Goal: Task Accomplishment & Management: Manage account settings

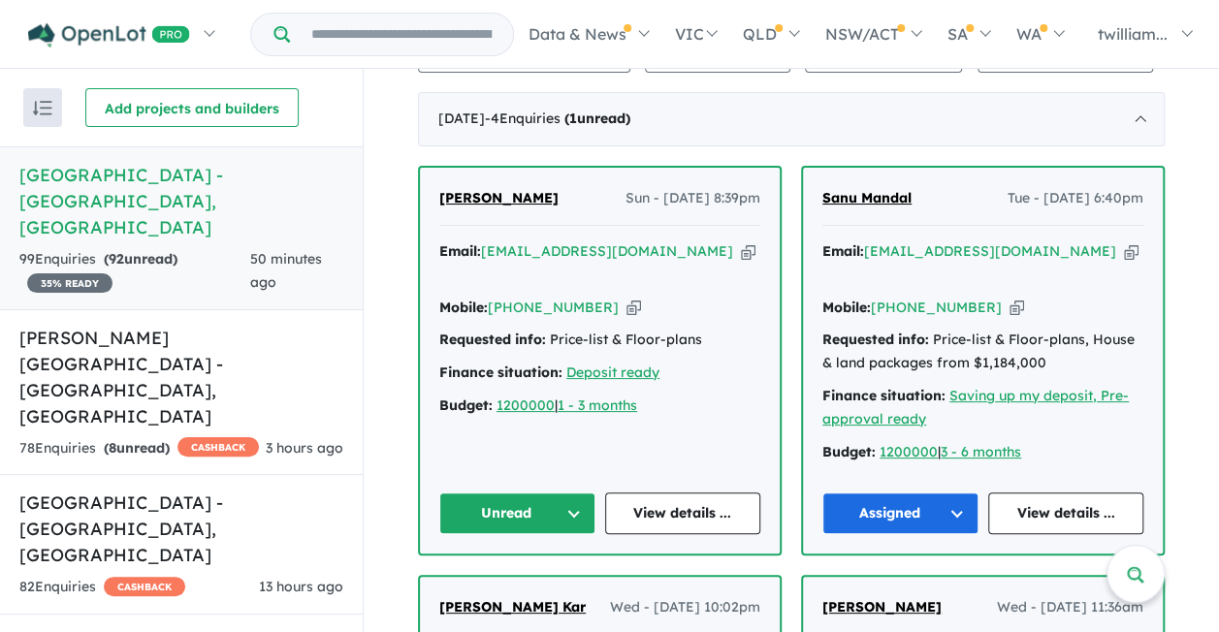
scroll to position [679, 0]
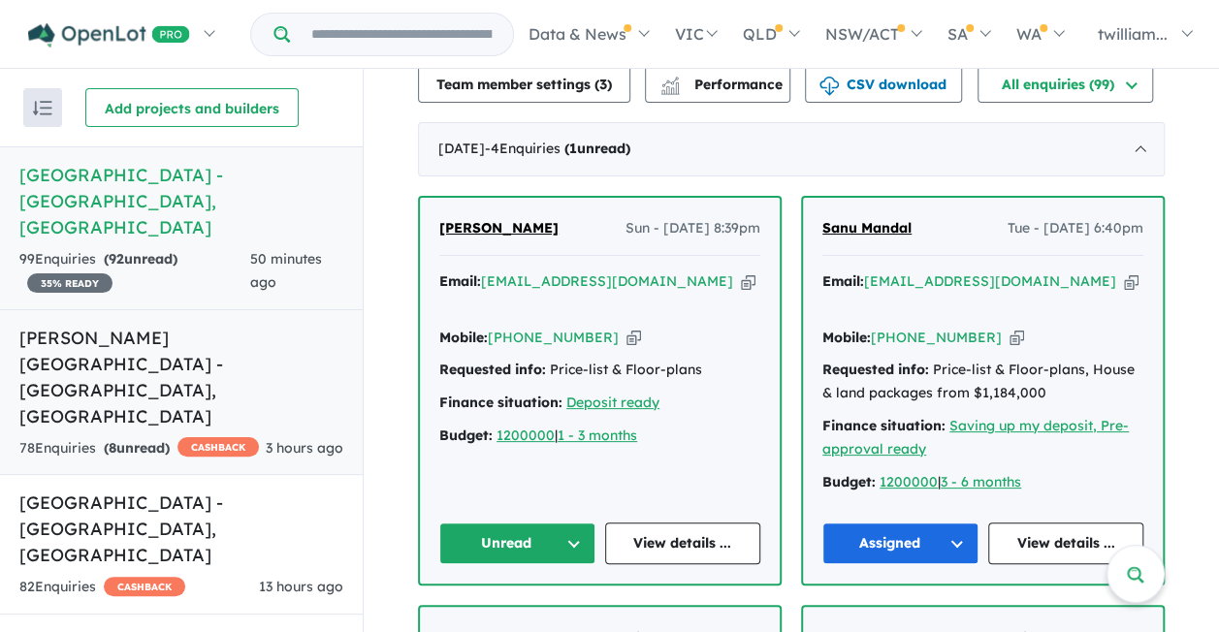
click at [202, 437] on div "78 Enquir ies ( 8 unread) CASHBACK" at bounding box center [139, 448] width 240 height 23
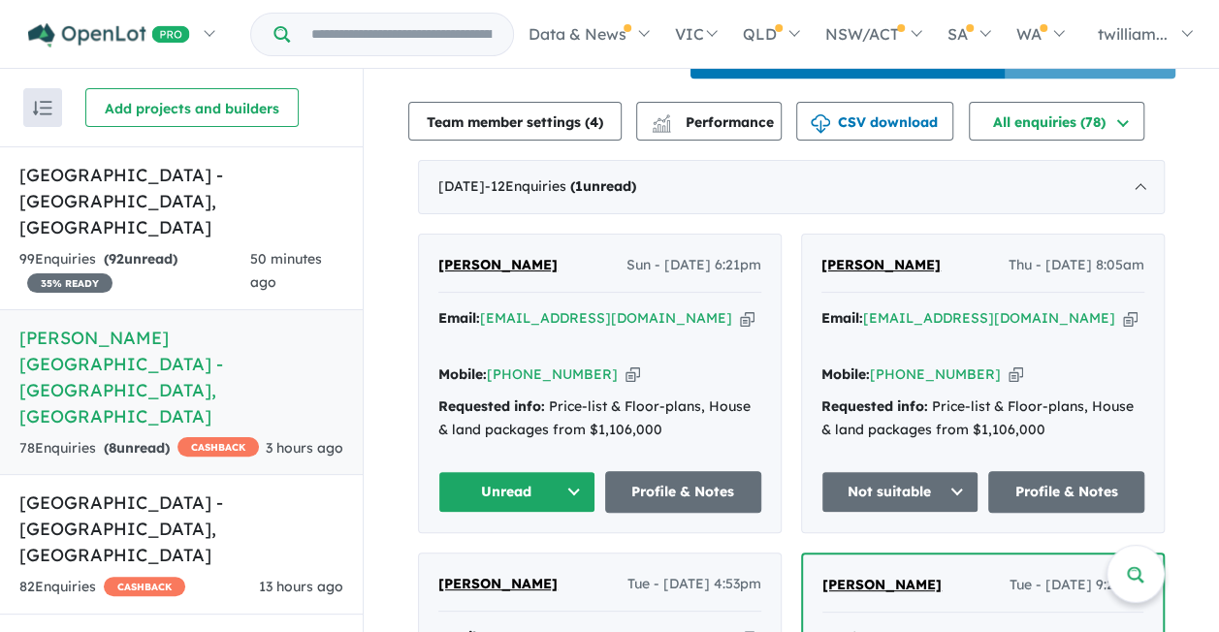
scroll to position [679, 0]
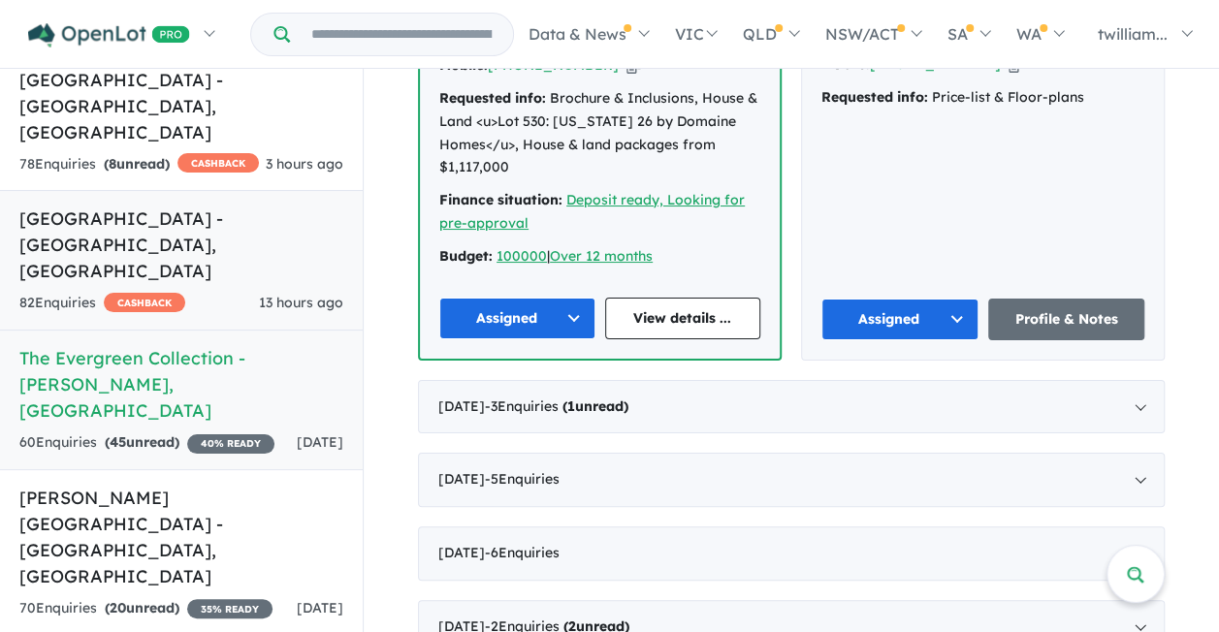
scroll to position [291, 0]
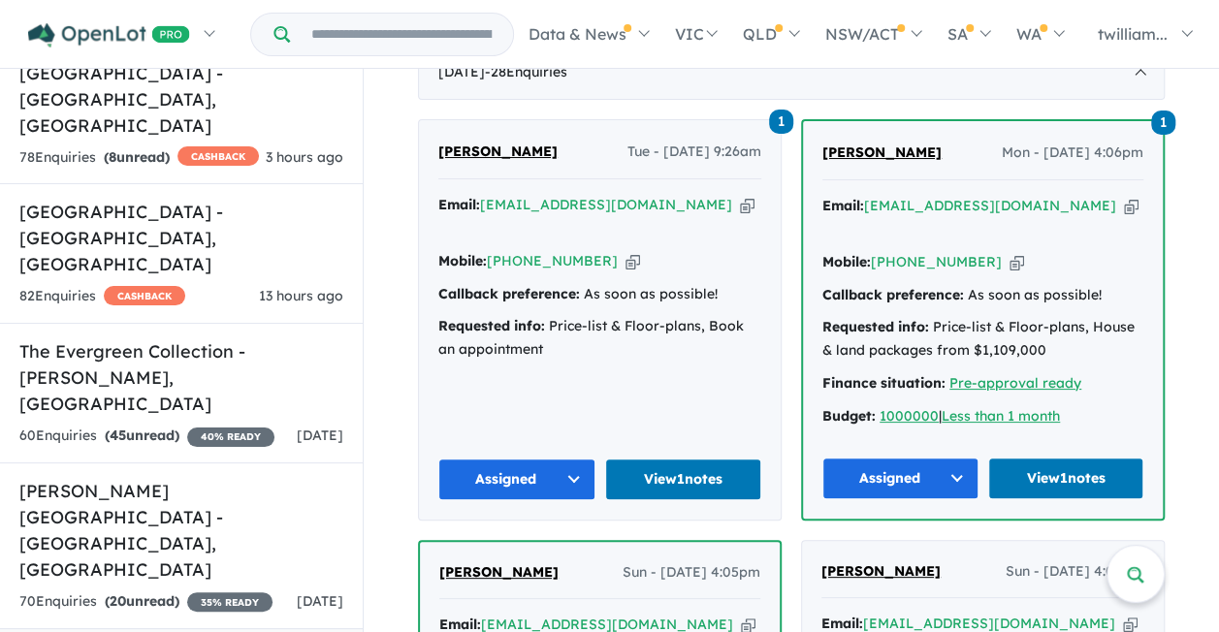
scroll to position [725, 0]
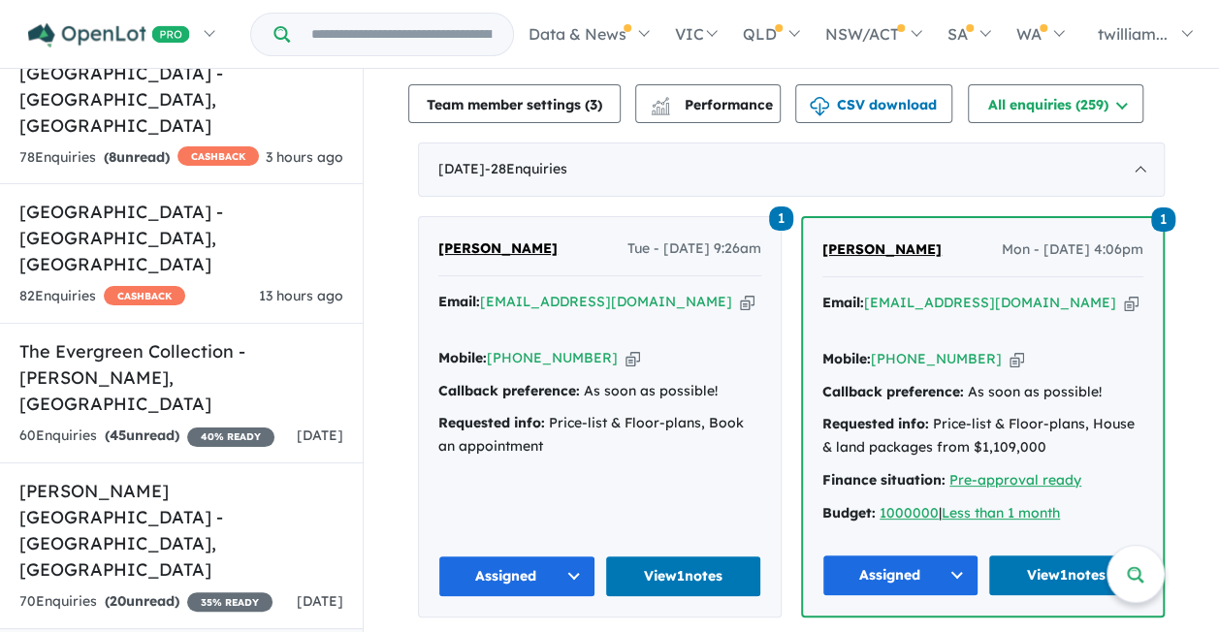
drag, startPoint x: 706, startPoint y: 503, endPoint x: 797, endPoint y: 174, distance: 342.1
